Goal: Check status: Check status

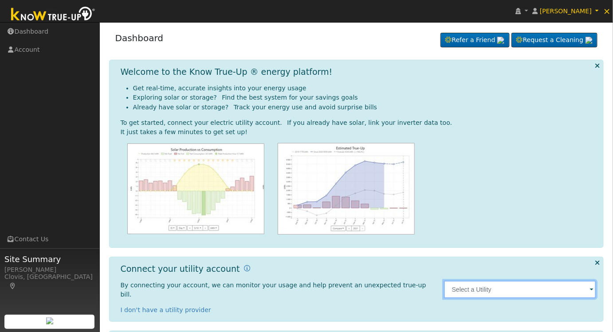
click at [558, 287] on input "text" at bounding box center [520, 290] width 152 height 18
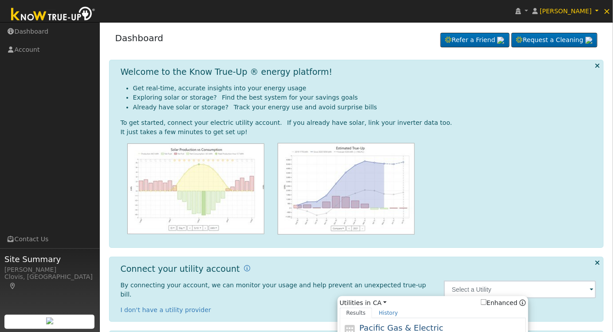
drag, startPoint x: 460, startPoint y: 325, endPoint x: 464, endPoint y: 328, distance: 5.2
click at [464, 328] on div "Pacific Gas & Electric PG&E" at bounding box center [441, 332] width 164 height 20
type input "PG&E"
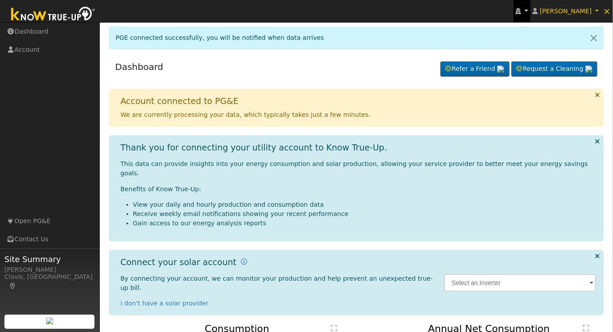
click at [521, 9] on icon at bounding box center [517, 11] width 5 height 6
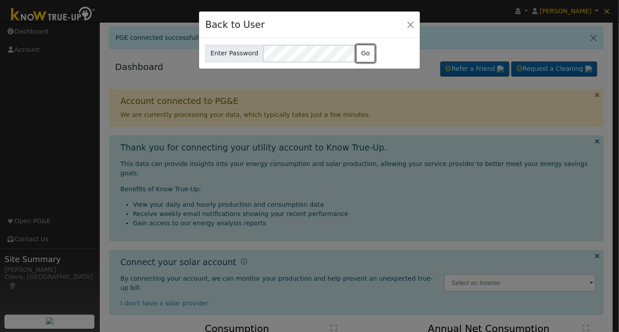
click at [356, 53] on button "Go" at bounding box center [365, 54] width 19 height 18
